Goal: Information Seeking & Learning: Understand process/instructions

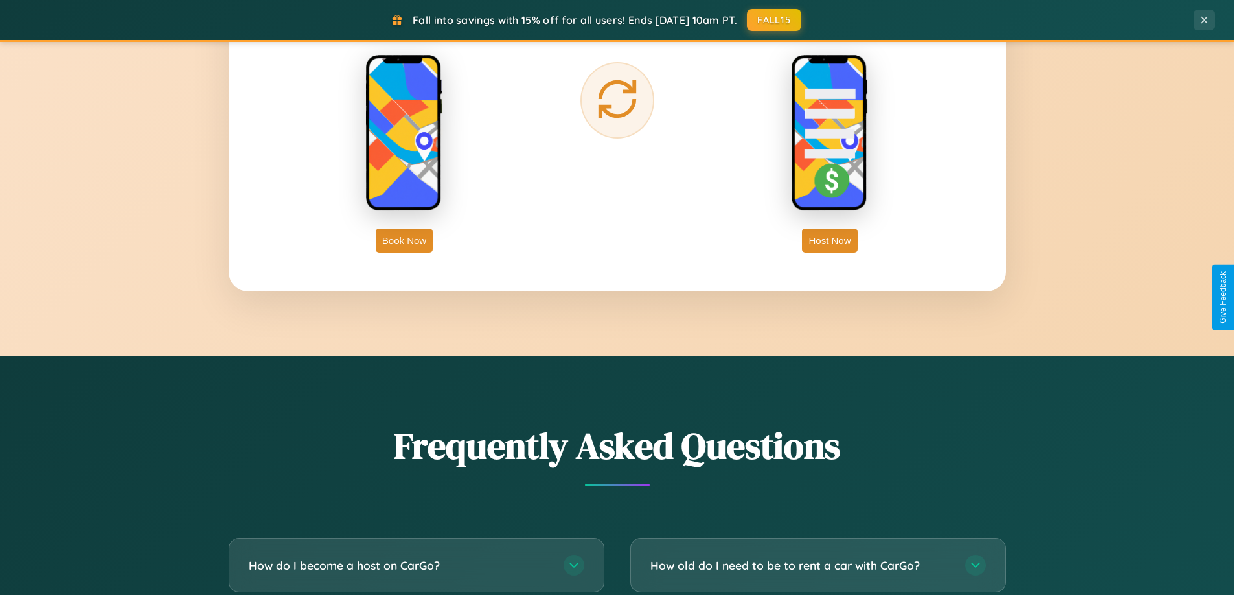
scroll to position [2493, 0]
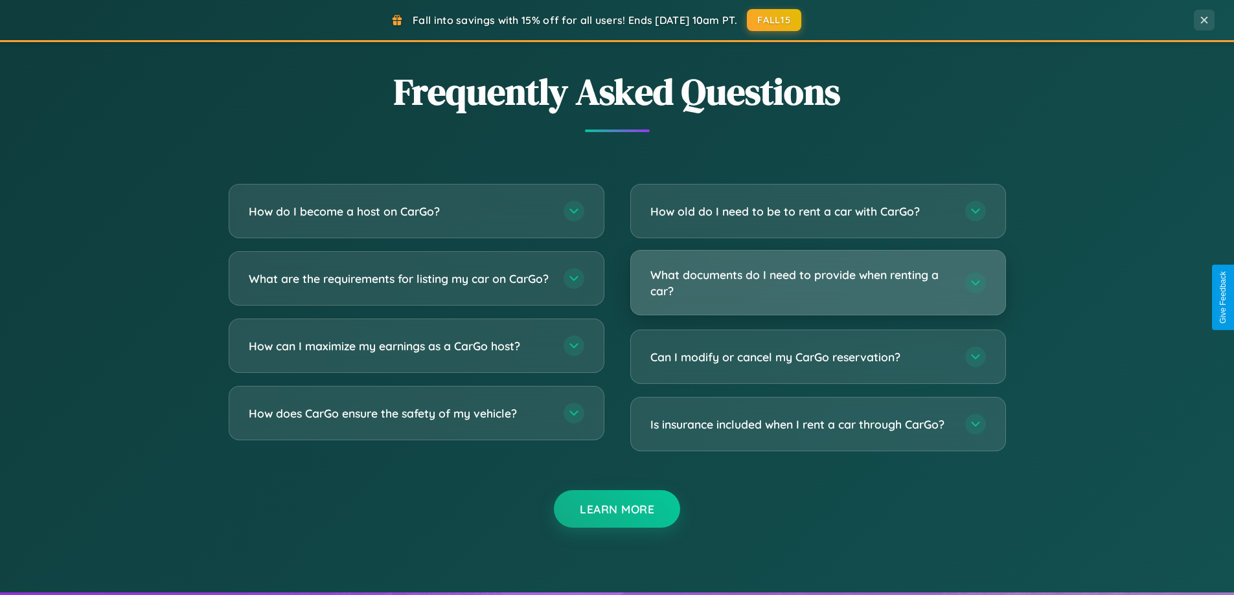
click at [818, 283] on h3 "What documents do I need to provide when renting a car?" at bounding box center [801, 283] width 302 height 32
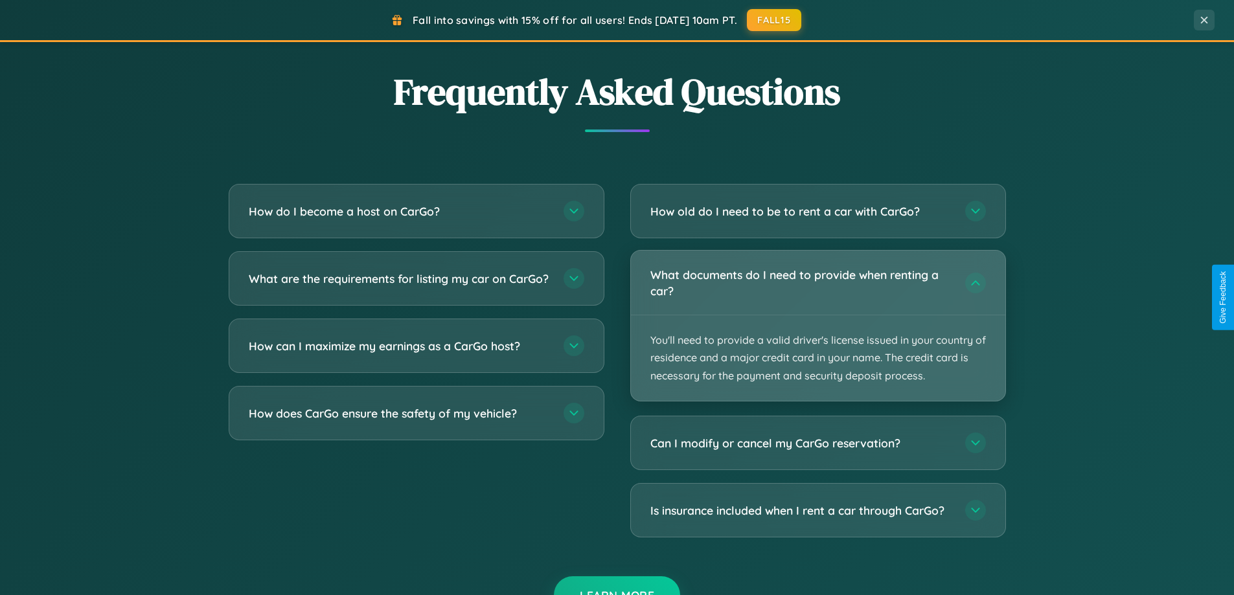
scroll to position [2082, 0]
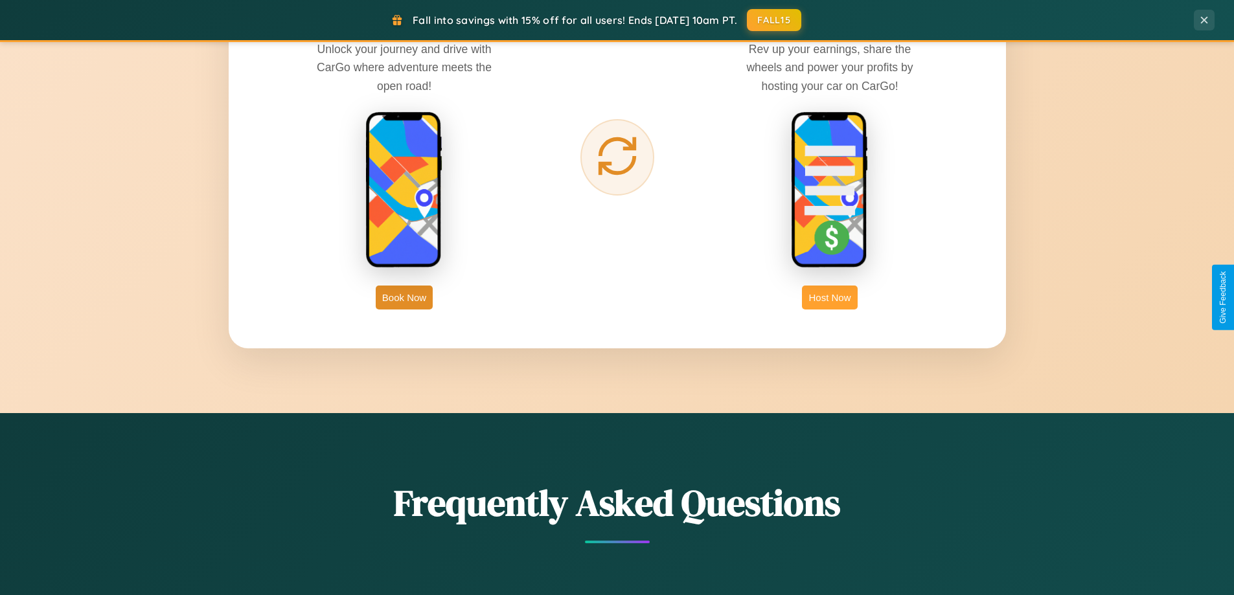
click at [830, 297] on button "Host Now" at bounding box center [829, 298] width 55 height 24
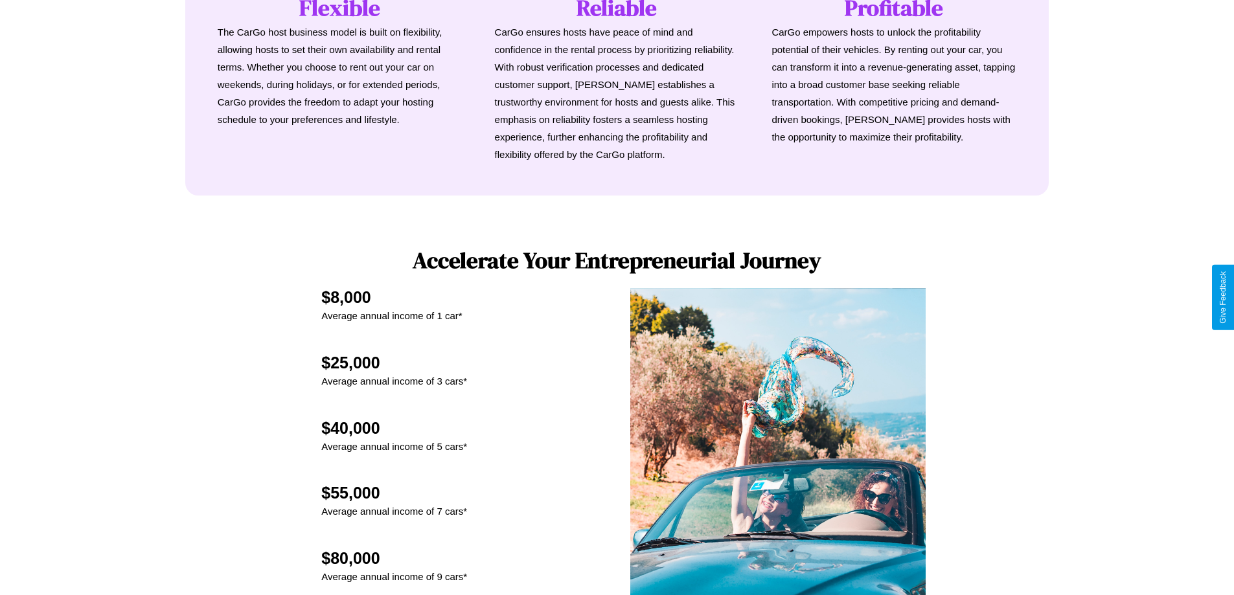
scroll to position [1751, 0]
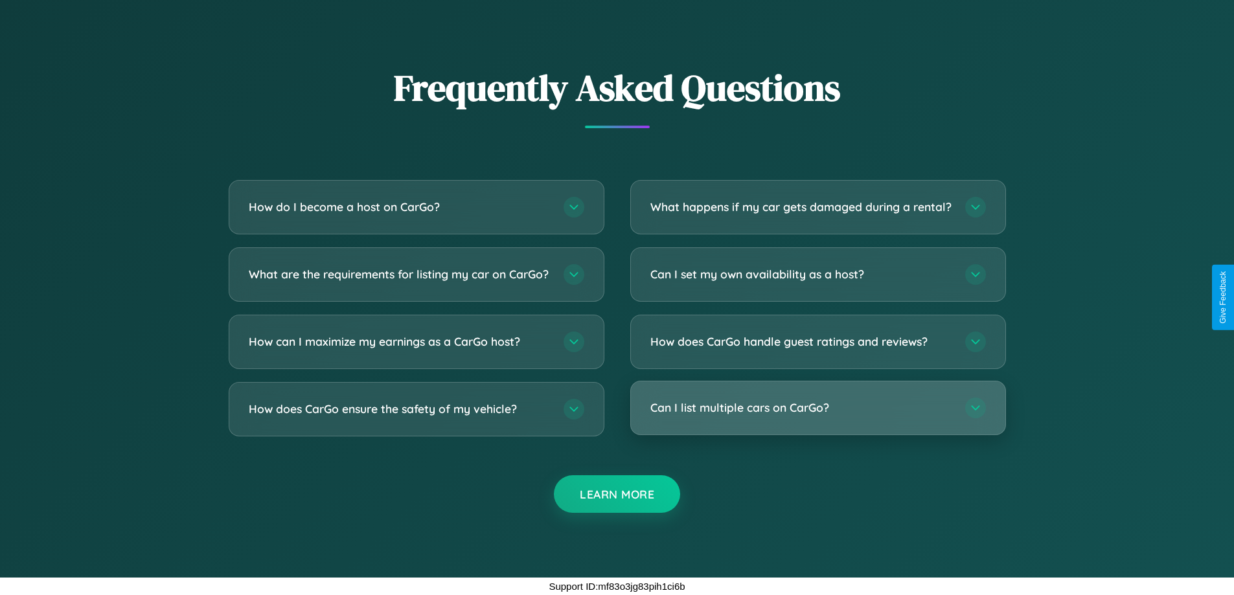
click at [818, 408] on h3 "Can I list multiple cars on CarGo?" at bounding box center [801, 408] width 302 height 16
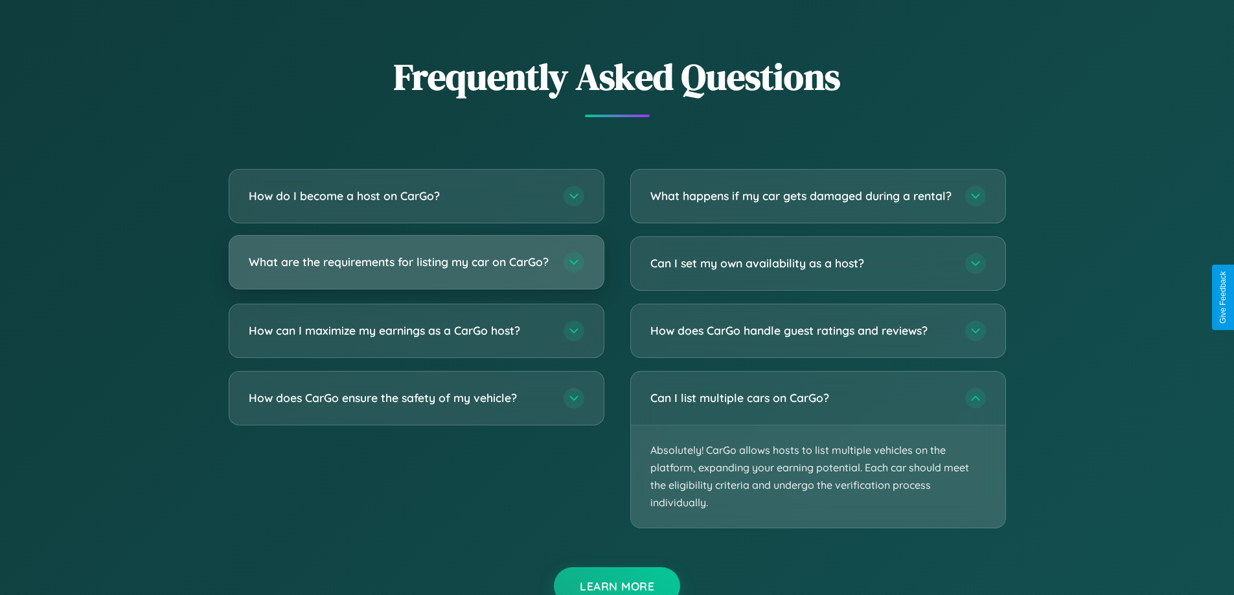
click at [416, 269] on h3 "What are the requirements for listing my car on CarGo?" at bounding box center [400, 262] width 302 height 16
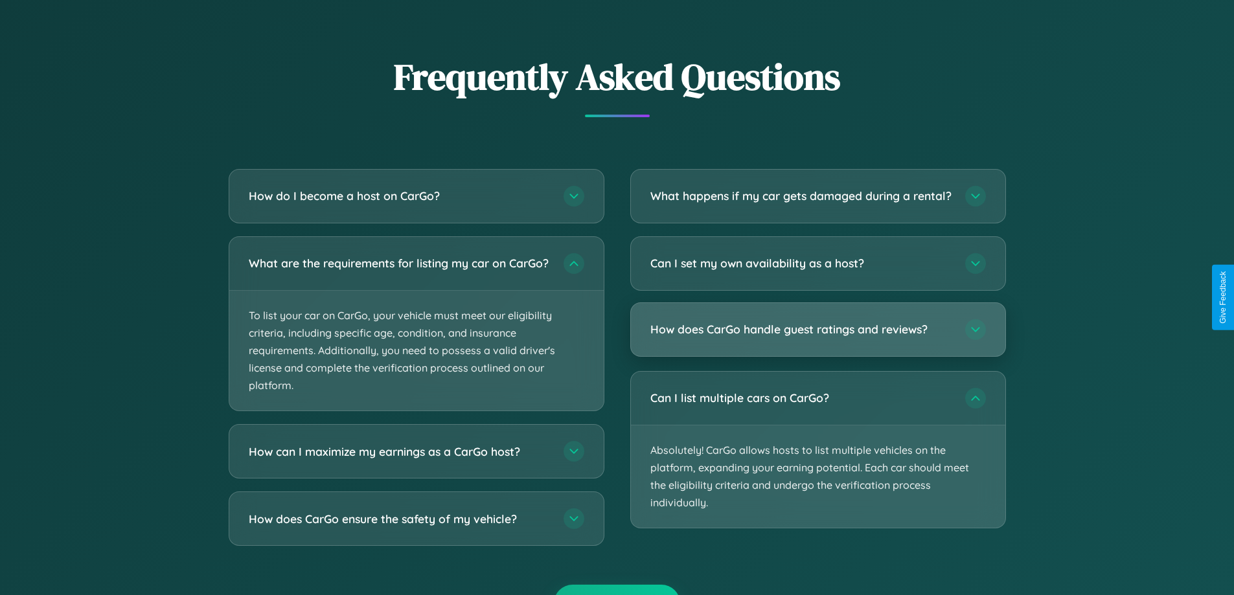
click at [818, 338] on h3 "How does CarGo handle guest ratings and reviews?" at bounding box center [801, 329] width 302 height 16
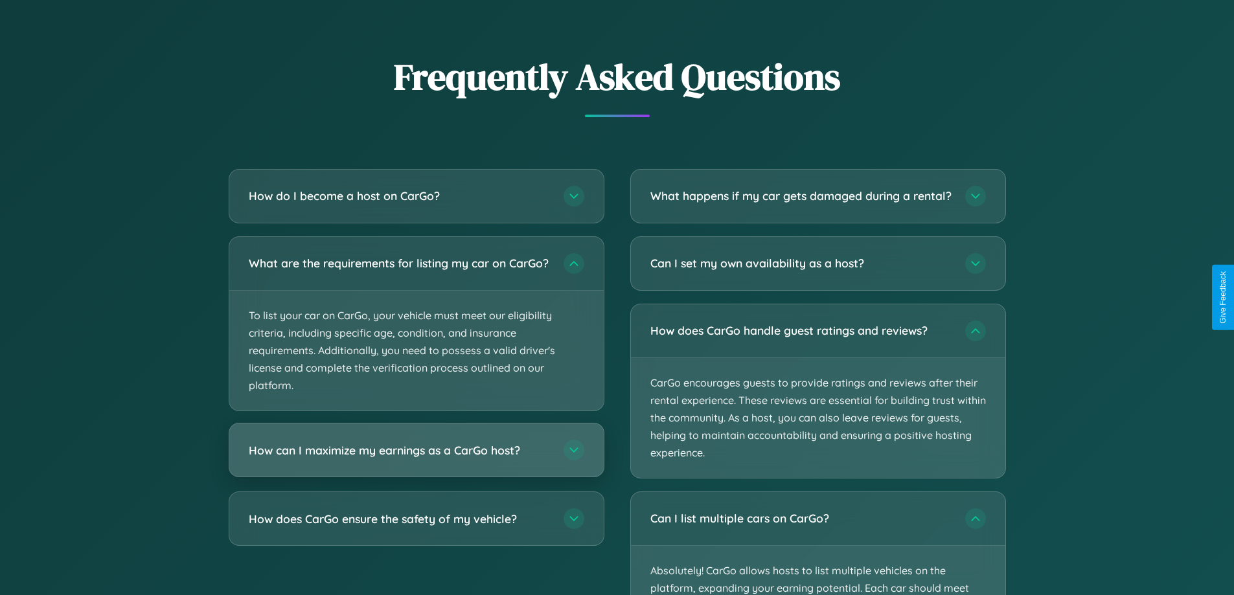
click at [416, 459] on h3 "How can I maximize my earnings as a CarGo host?" at bounding box center [400, 450] width 302 height 16
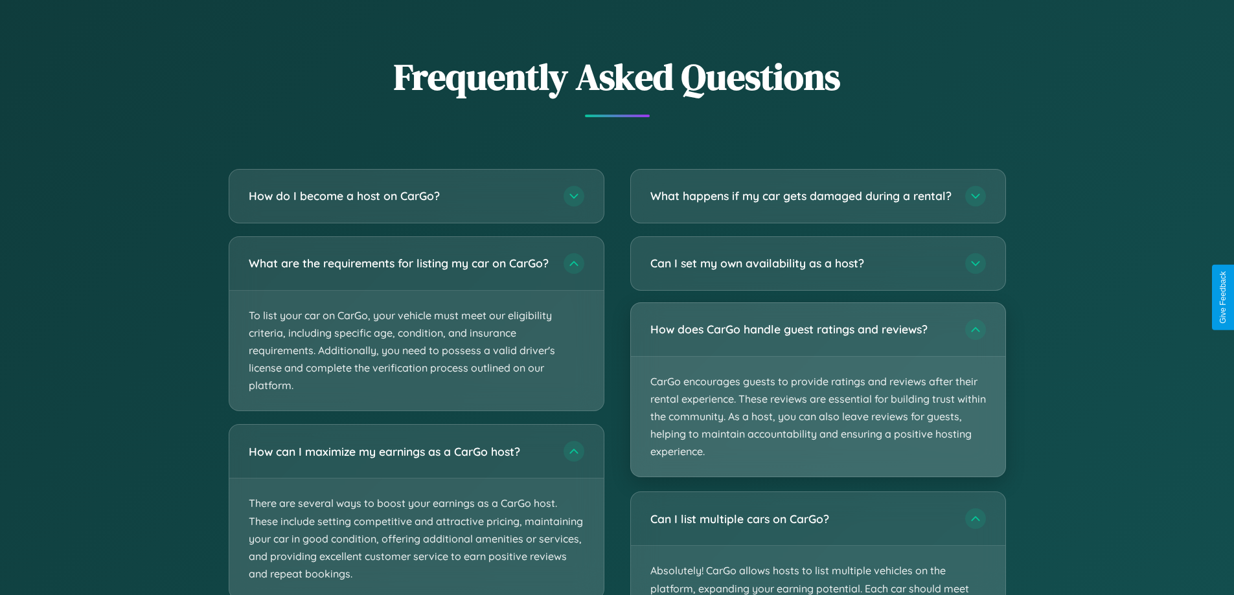
click at [818, 402] on p "CarGo encourages guests to provide ratings and reviews after their rental exper…" at bounding box center [818, 417] width 374 height 121
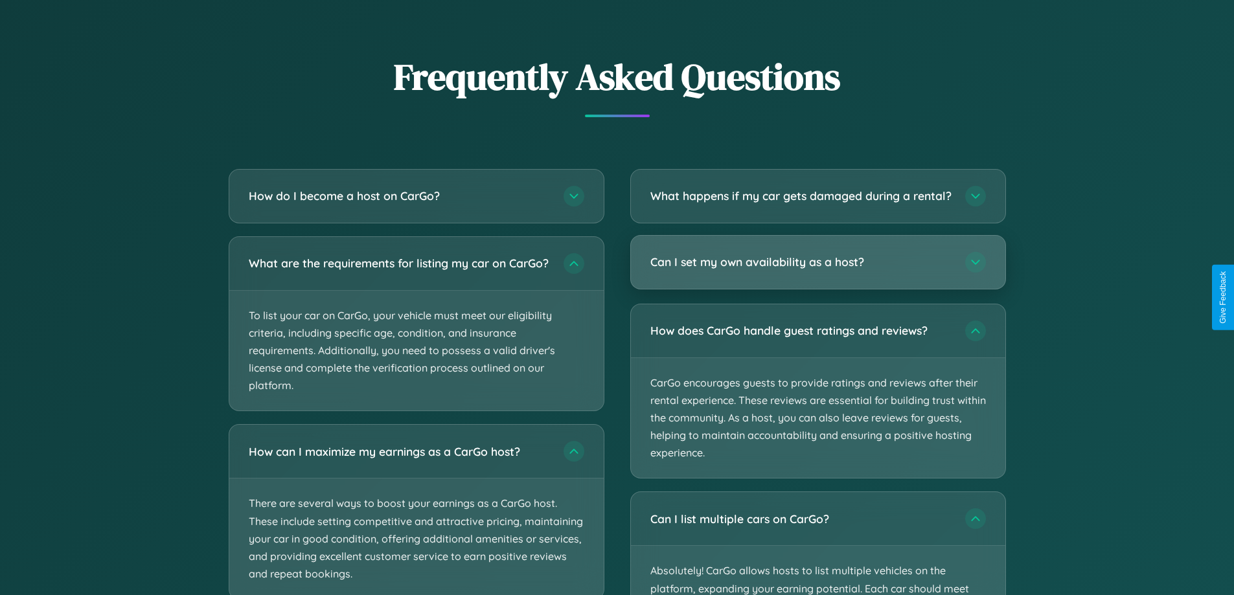
click at [818, 270] on h3 "Can I set my own availability as a host?" at bounding box center [801, 262] width 302 height 16
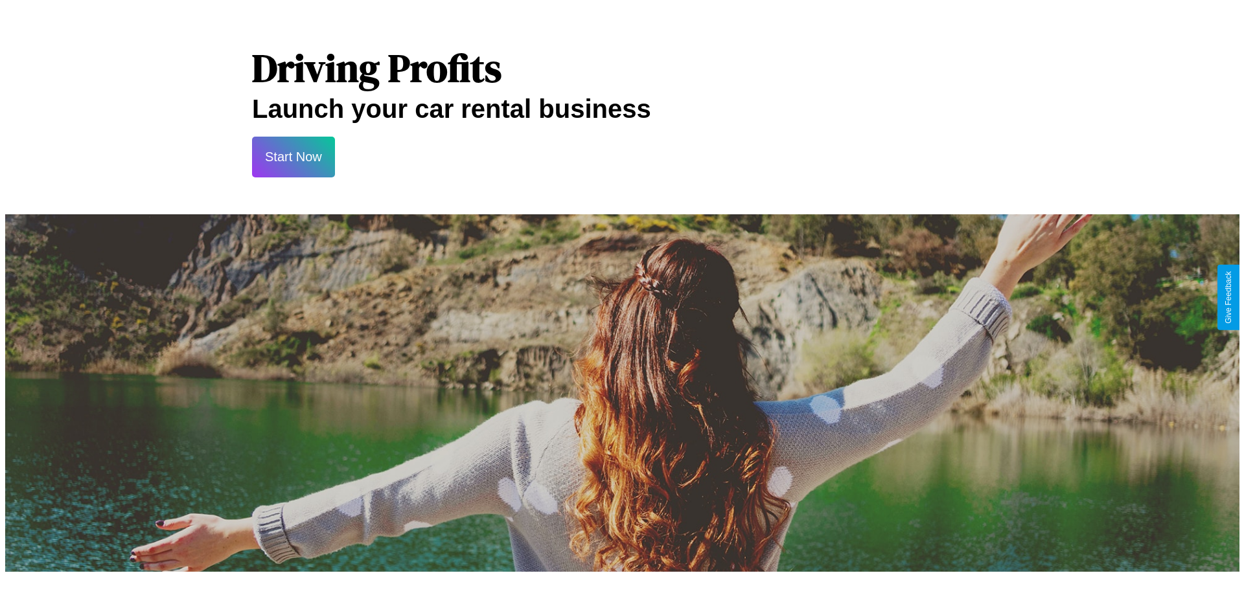
scroll to position [0, 0]
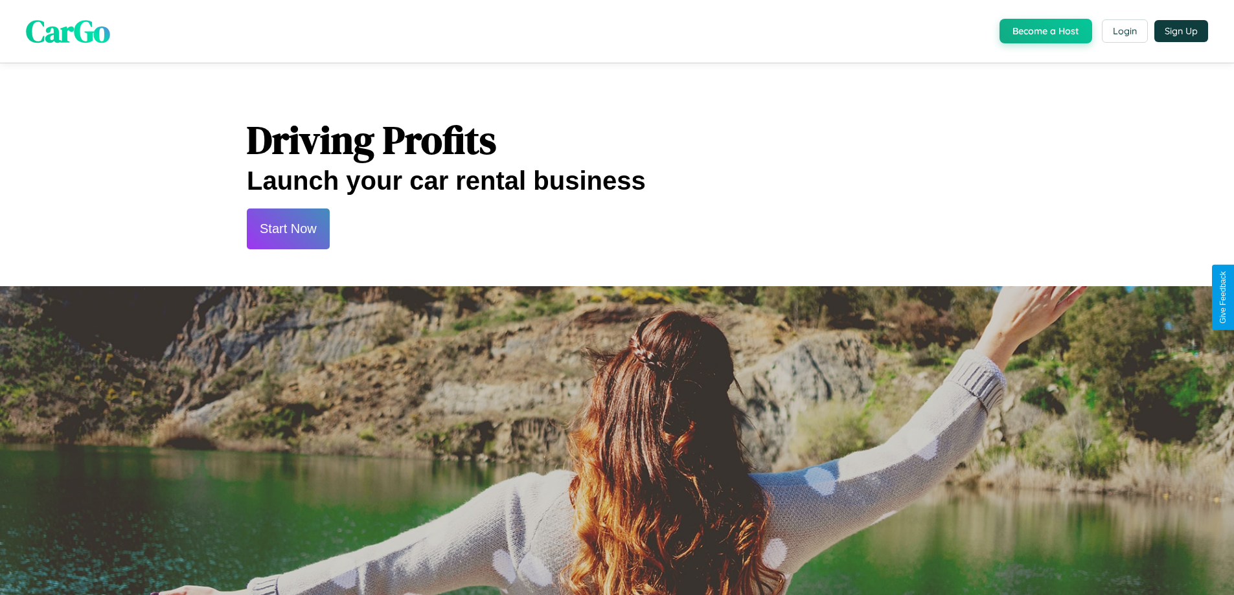
click at [288, 229] on button "Start Now" at bounding box center [288, 229] width 83 height 41
